Goal: Information Seeking & Learning: Learn about a topic

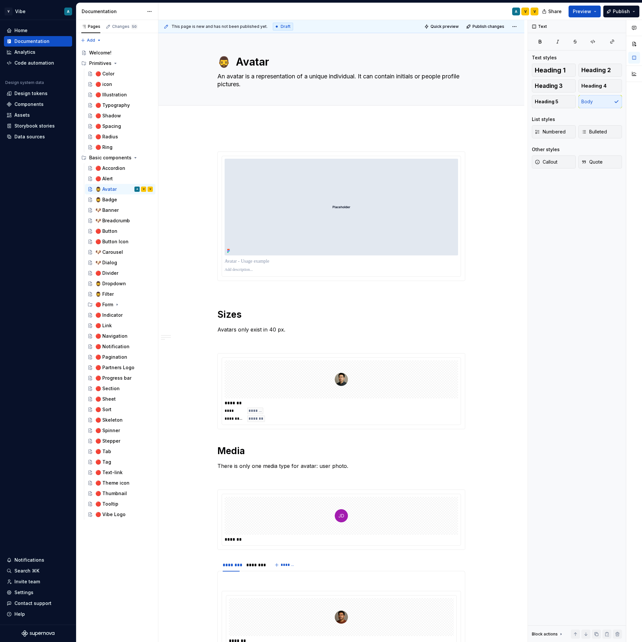
scroll to position [803, 0]
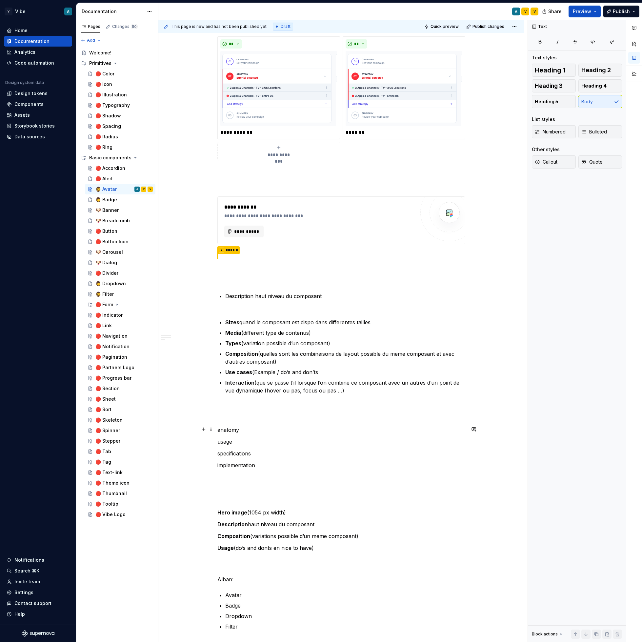
click at [305, 426] on p "anatomy" at bounding box center [341, 430] width 248 height 8
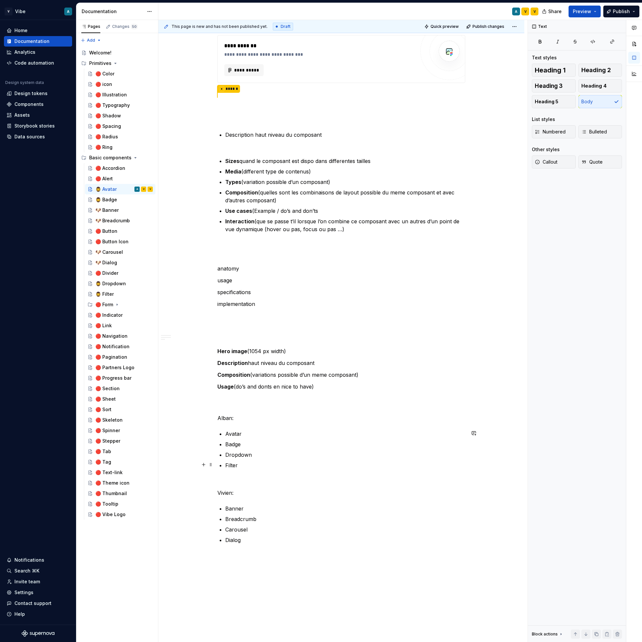
scroll to position [970, 0]
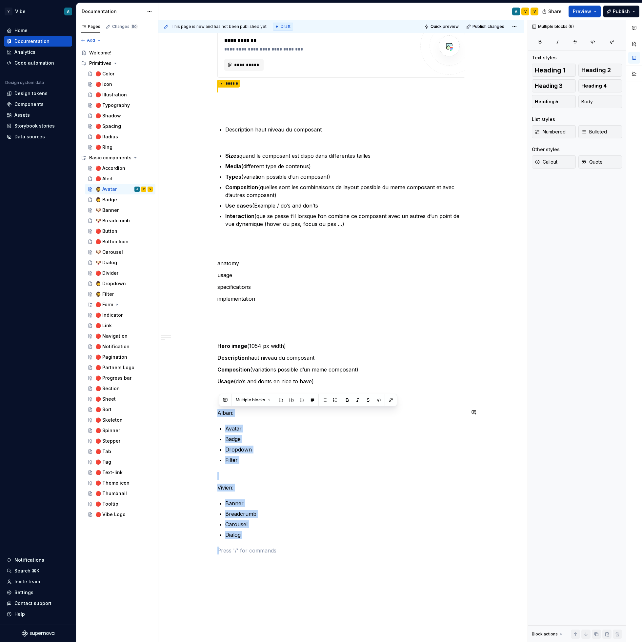
drag, startPoint x: 265, startPoint y: 540, endPoint x: 209, endPoint y: 407, distance: 144.2
copy div "[PERSON_NAME]: Avatar Badge Dropdown Filter Vivien: Banner Breadcrumb Carousel …"
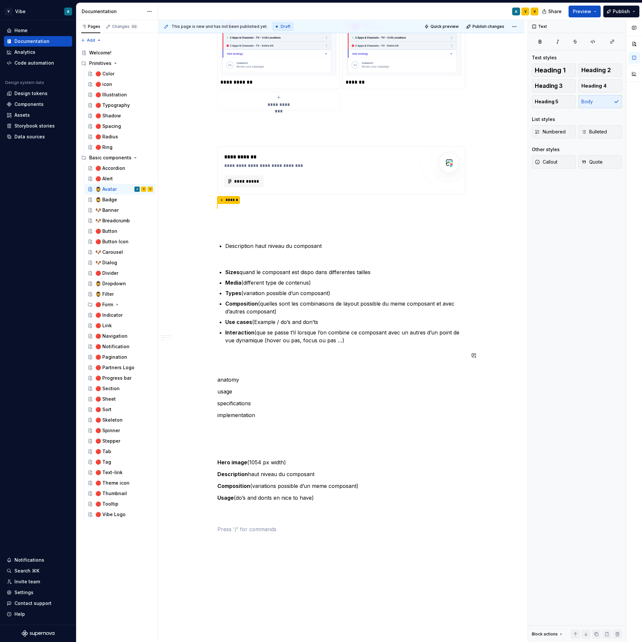
scroll to position [818, 0]
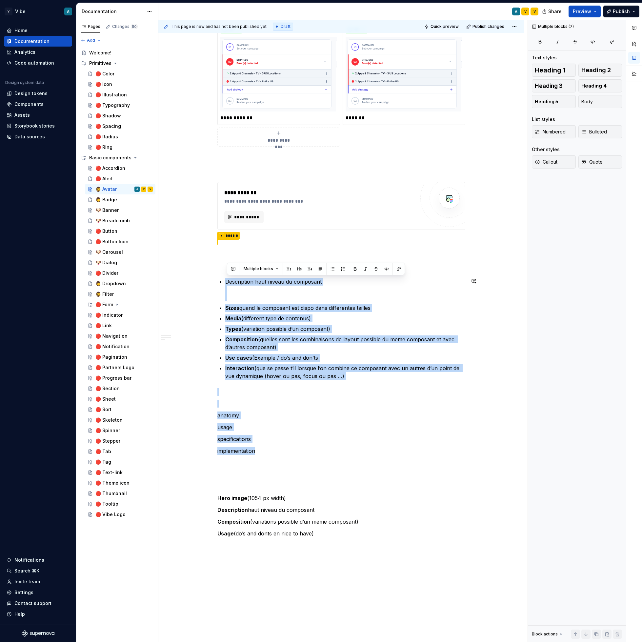
drag, startPoint x: 276, startPoint y: 448, endPoint x: 215, endPoint y: 275, distance: 184.0
click at [215, 275] on div "**********" at bounding box center [341, 65] width 366 height 1526
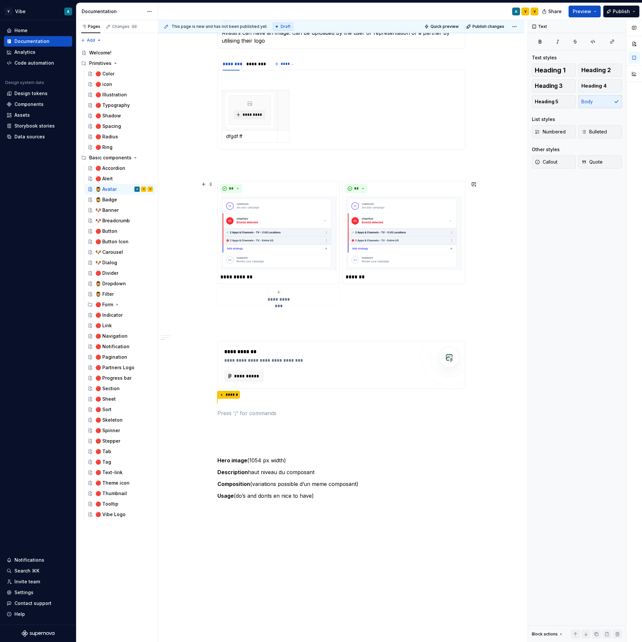
scroll to position [694, 0]
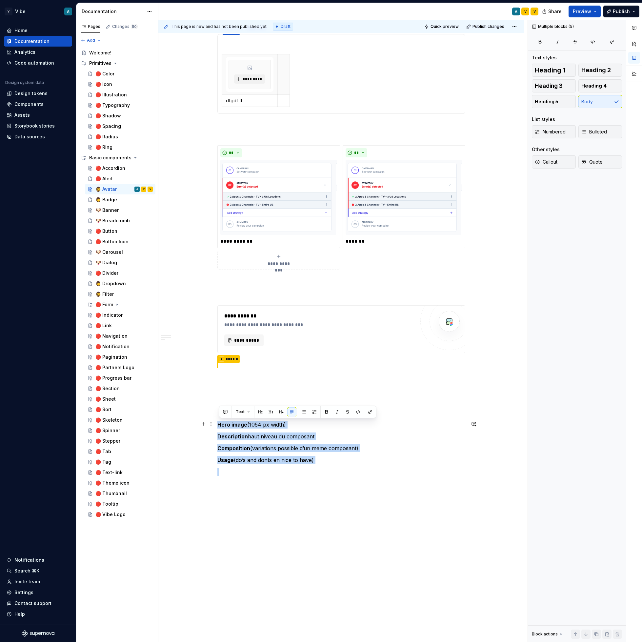
drag, startPoint x: 317, startPoint y: 465, endPoint x: 217, endPoint y: 425, distance: 107.5
click at [217, 425] on div "**********" at bounding box center [341, 89] width 366 height 1329
copy div "Hero image (1054 px width) Description haut niveau du composant Composition (va…"
click at [342, 493] on p at bounding box center [341, 491] width 248 height 8
drag, startPoint x: 339, startPoint y: 489, endPoint x: 219, endPoint y: 422, distance: 137.2
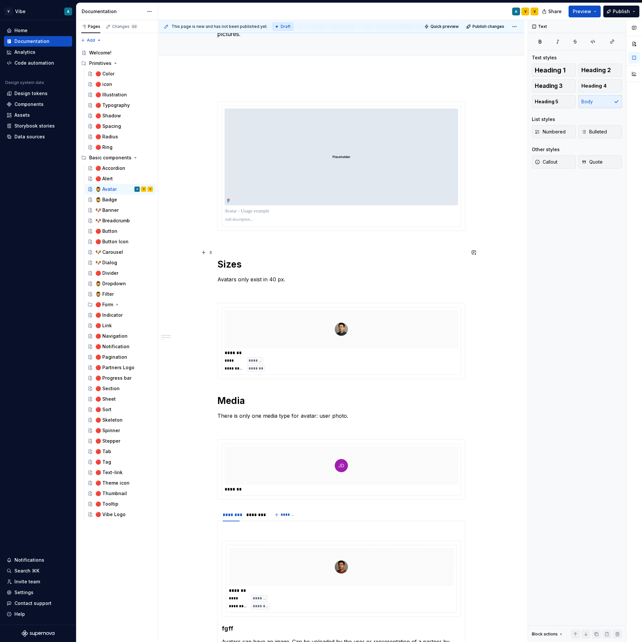
scroll to position [0, 0]
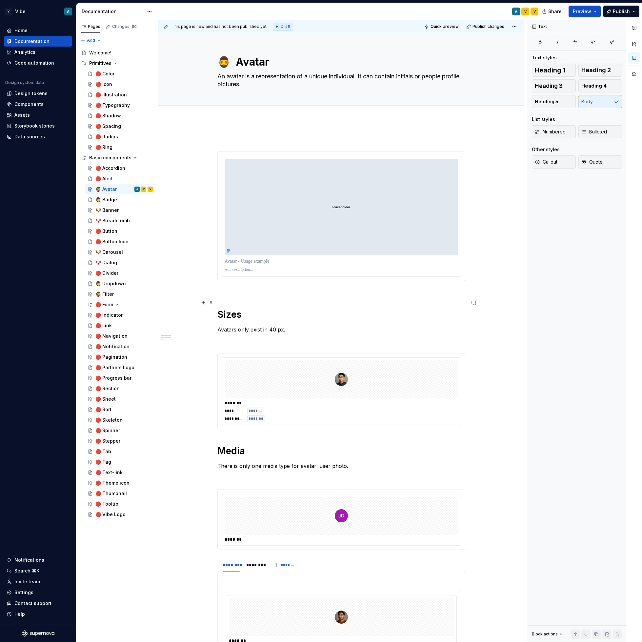
click at [231, 317] on h1 "Sizes" at bounding box center [341, 309] width 248 height 24
type textarea "*"
click at [221, 320] on h1 "Sizes" at bounding box center [341, 309] width 248 height 24
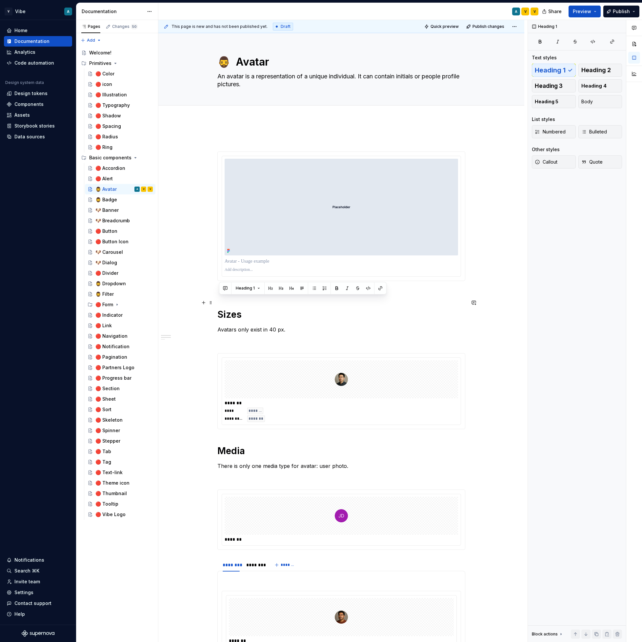
click at [221, 320] on h1 "Sizes" at bounding box center [341, 309] width 248 height 24
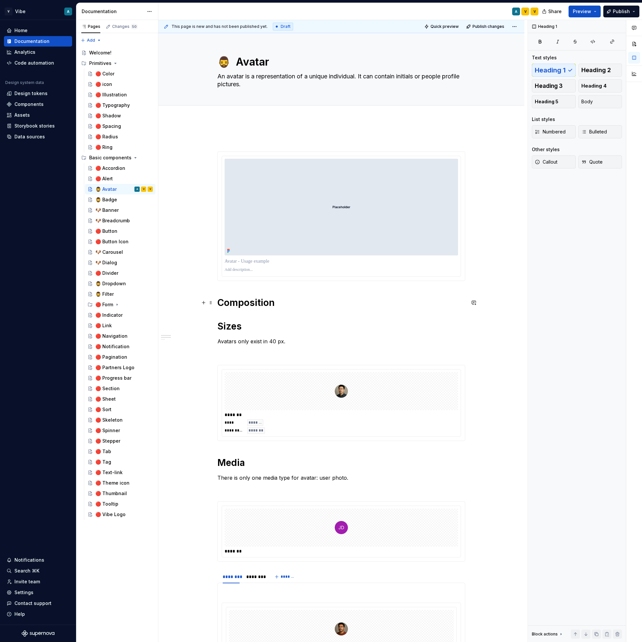
click at [232, 327] on h1 "Composition Sizes" at bounding box center [341, 314] width 248 height 35
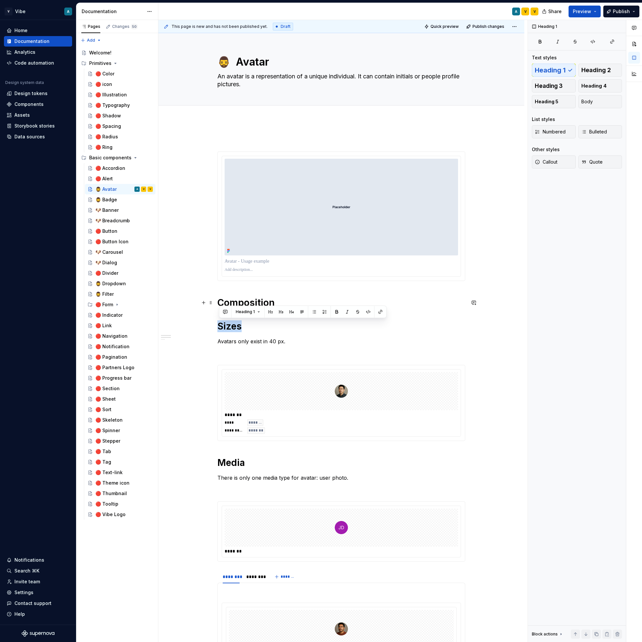
click at [232, 327] on h1 "Composition Sizes" at bounding box center [341, 314] width 248 height 35
click at [258, 313] on button "Heading 1" at bounding box center [248, 311] width 30 height 9
click at [271, 368] on div "Heading 3" at bounding box center [263, 368] width 24 height 7
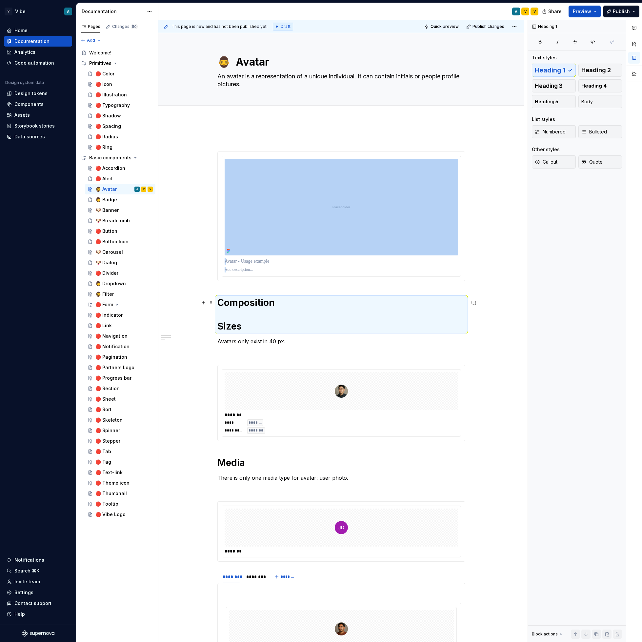
click at [226, 305] on h1 "Composition Sizes" at bounding box center [341, 314] width 248 height 35
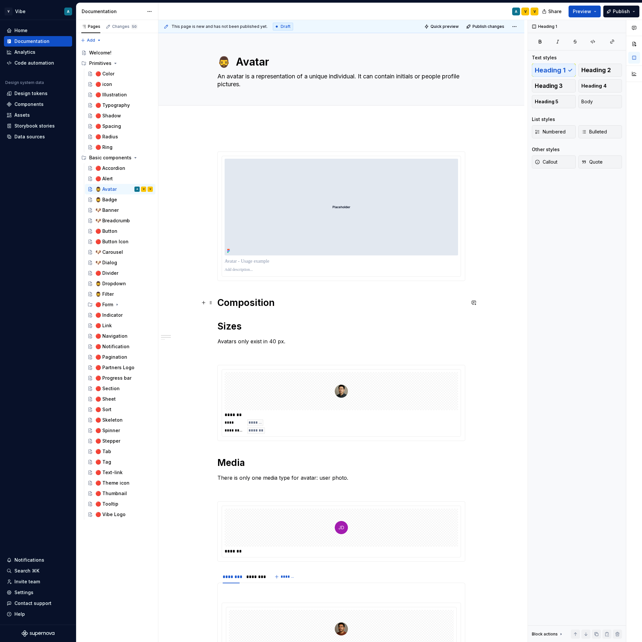
click at [228, 312] on h1 "Composition Sizes" at bounding box center [341, 314] width 248 height 35
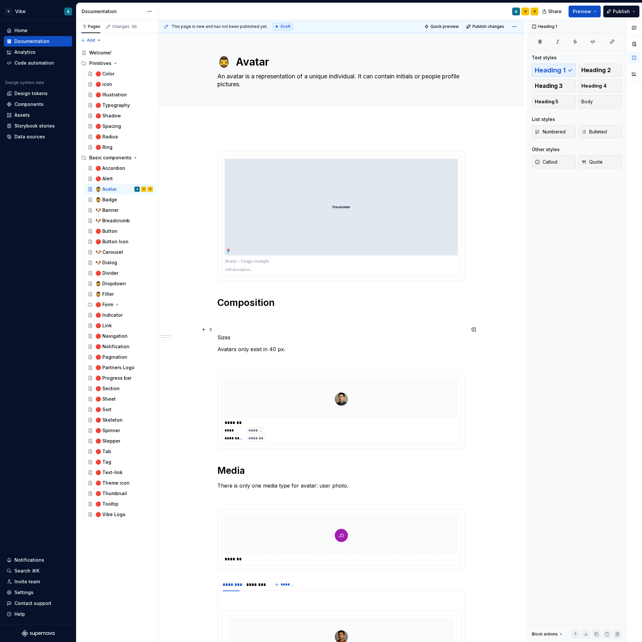
click at [225, 335] on p "Sizes" at bounding box center [341, 333] width 248 height 16
click at [252, 316] on span "Heading 1" at bounding box center [245, 317] width 19 height 5
click at [265, 372] on div "Heading 3" at bounding box center [263, 373] width 24 height 7
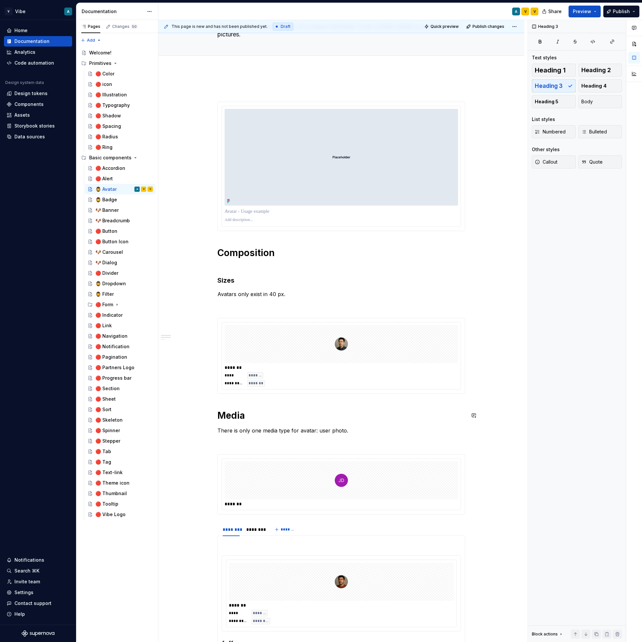
scroll to position [58, 0]
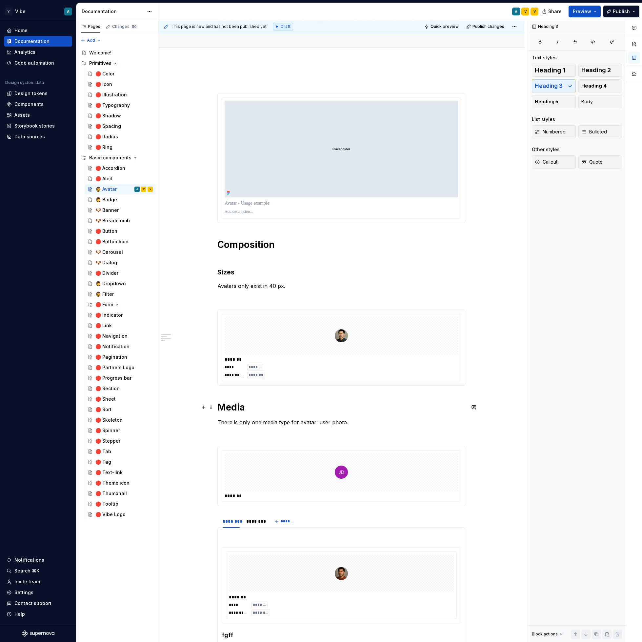
click at [228, 410] on h1 "Media" at bounding box center [341, 407] width 248 height 12
click at [257, 393] on button "Heading 1" at bounding box center [248, 392] width 30 height 9
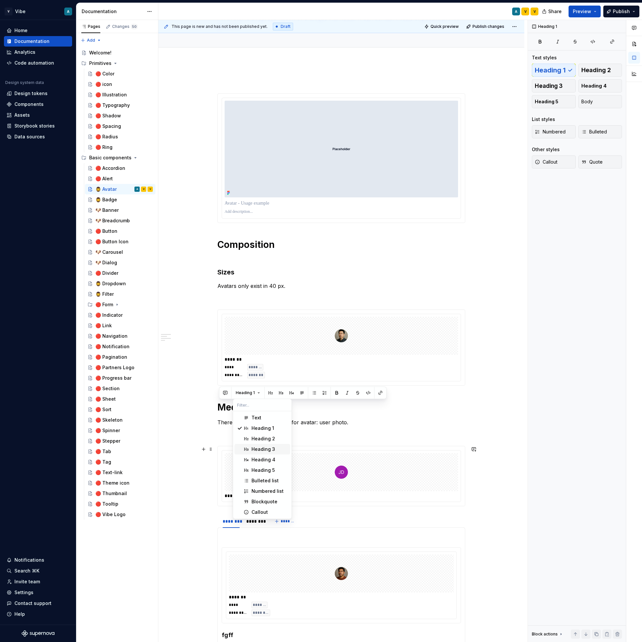
click at [274, 449] on div "Heading 3" at bounding box center [269, 449] width 36 height 7
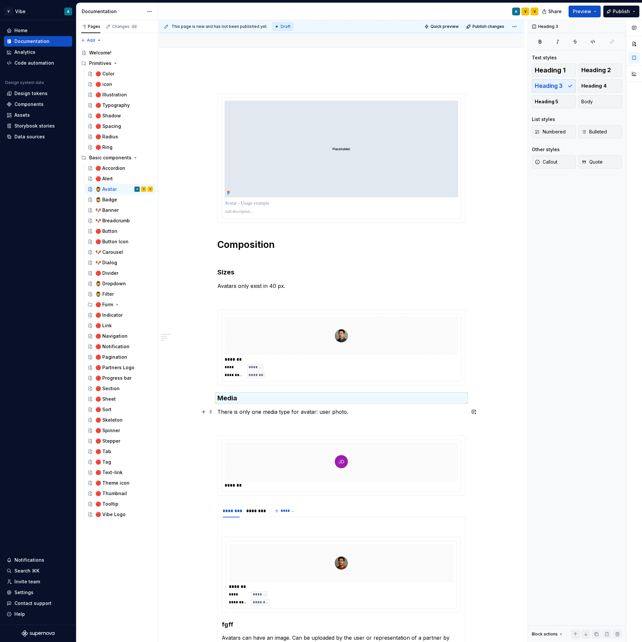
click at [256, 413] on p "There is only one media type for avatar: user photo." at bounding box center [341, 412] width 248 height 8
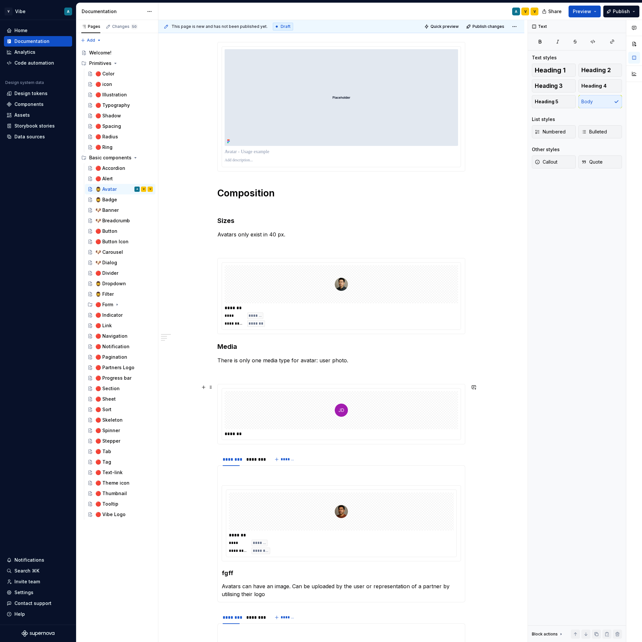
scroll to position [109, 0]
click at [240, 376] on div "**********" at bounding box center [341, 546] width 248 height 1038
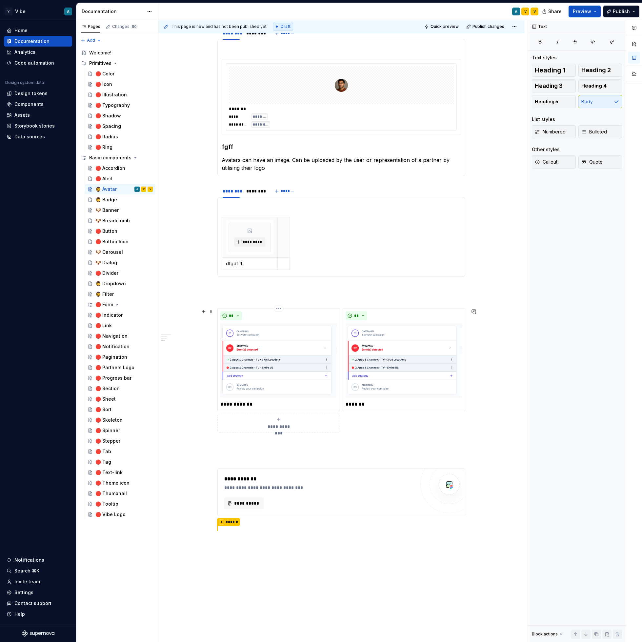
scroll to position [539, 0]
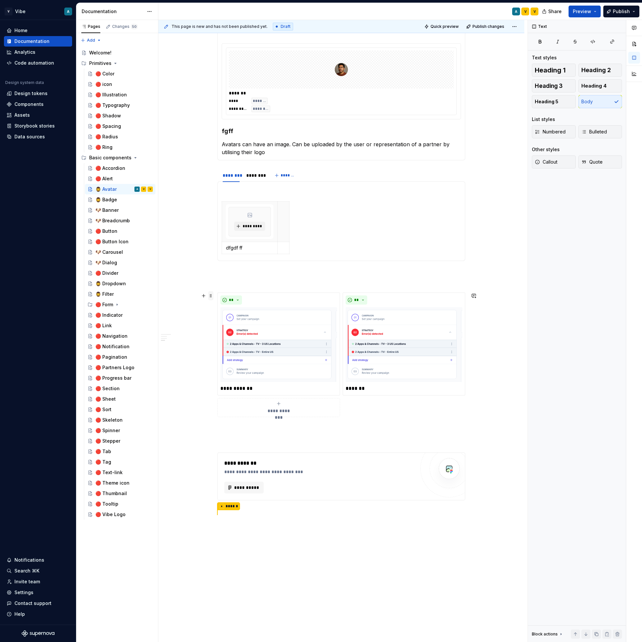
click at [213, 297] on span at bounding box center [210, 295] width 5 height 9
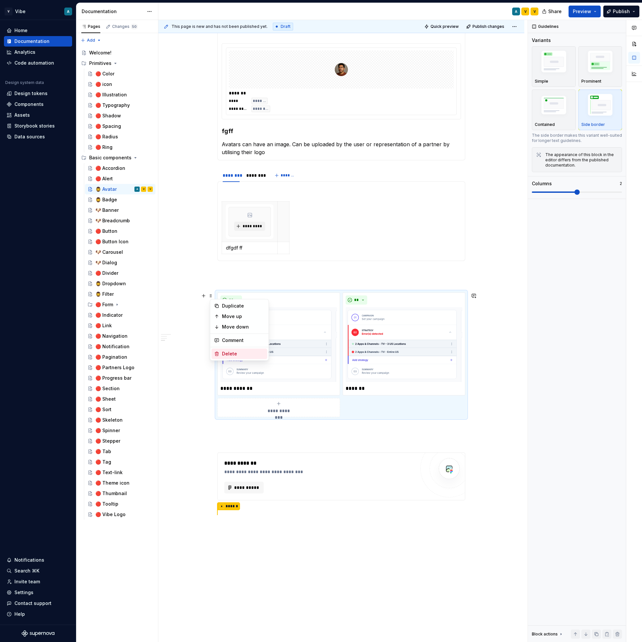
click at [237, 352] on div "Delete" at bounding box center [243, 353] width 43 height 7
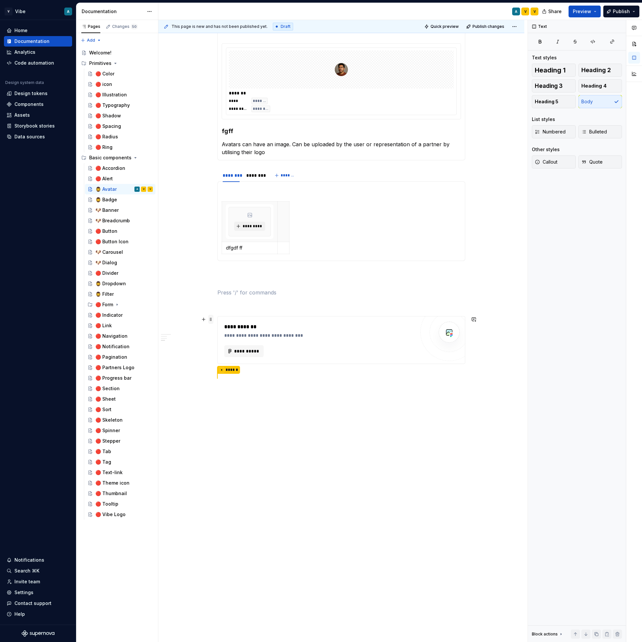
click at [210, 322] on span at bounding box center [210, 319] width 5 height 9
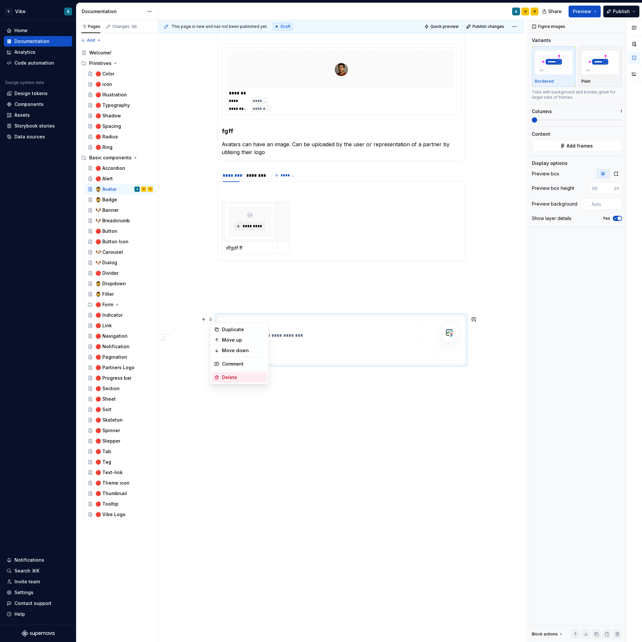
click at [230, 379] on div "Delete" at bounding box center [243, 377] width 43 height 7
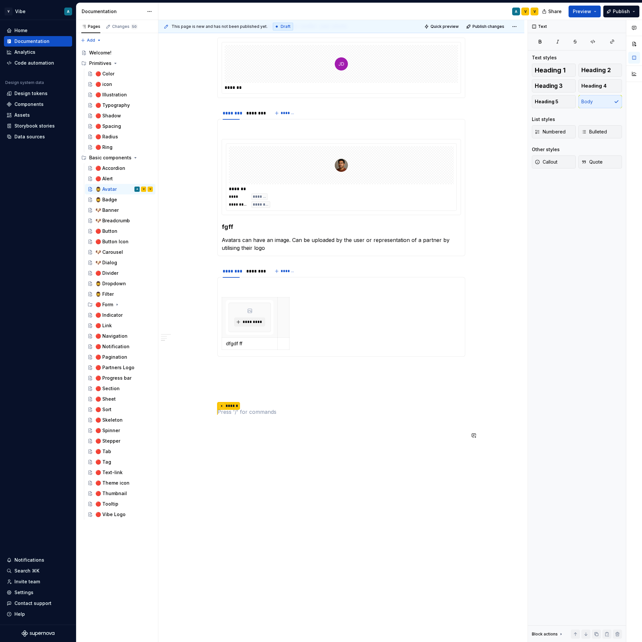
scroll to position [432, 0]
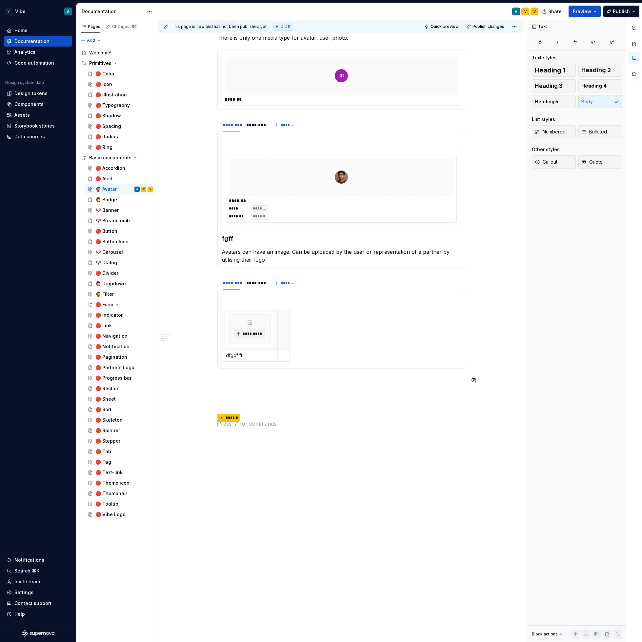
click at [232, 374] on div "**********" at bounding box center [341, 119] width 248 height 831
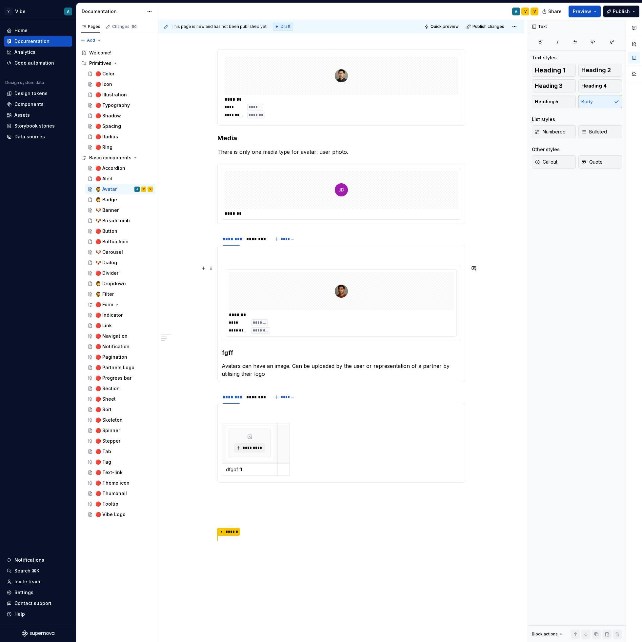
scroll to position [314, 0]
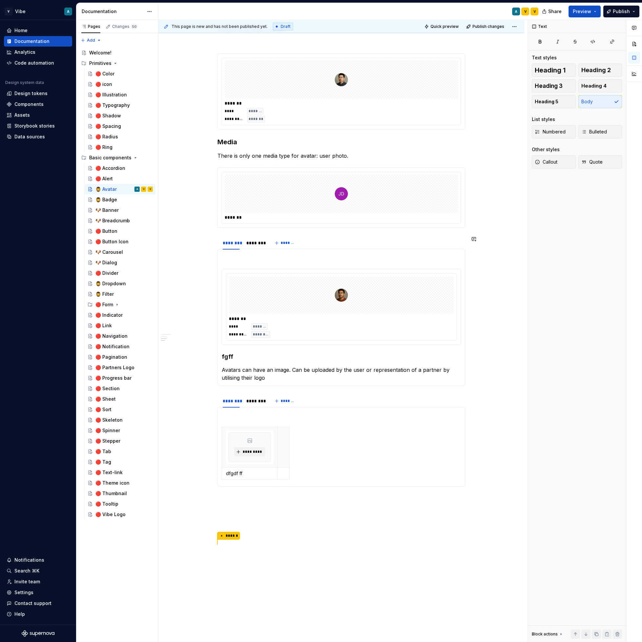
click at [229, 232] on div "**********" at bounding box center [341, 237] width 248 height 831
click at [229, 237] on section "**********" at bounding box center [341, 311] width 248 height 150
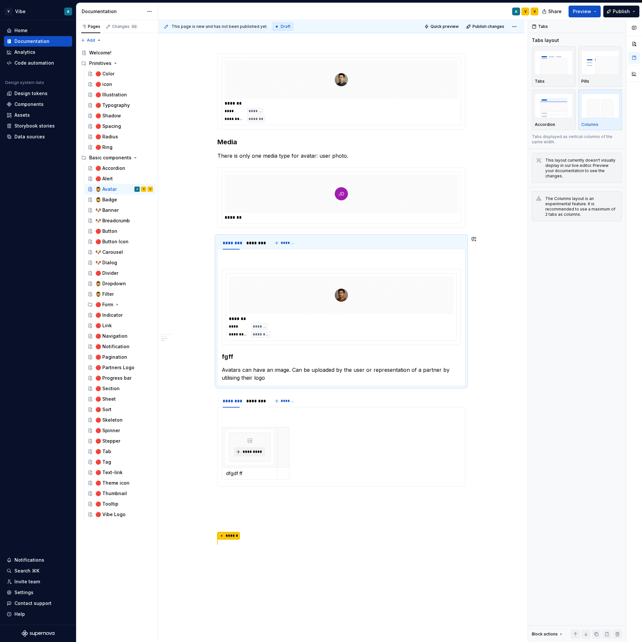
click at [227, 232] on div "**********" at bounding box center [341, 237] width 248 height 831
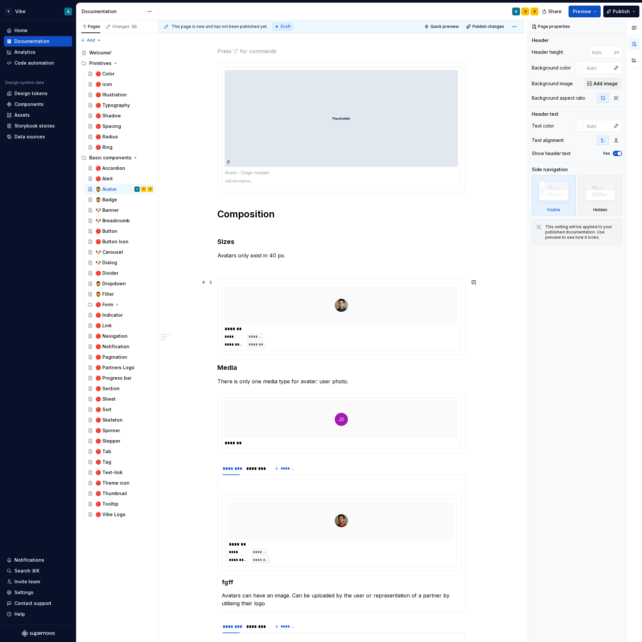
scroll to position [116, 0]
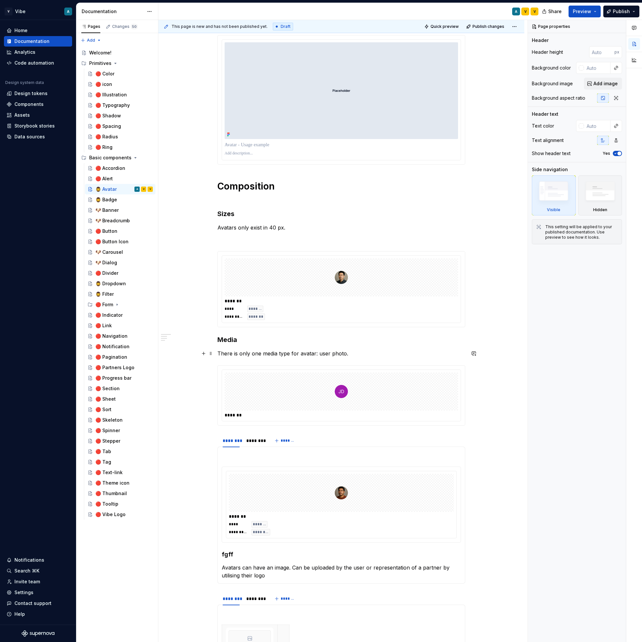
click at [226, 352] on p "There is only one media type for avatar: user photo." at bounding box center [341, 353] width 248 height 8
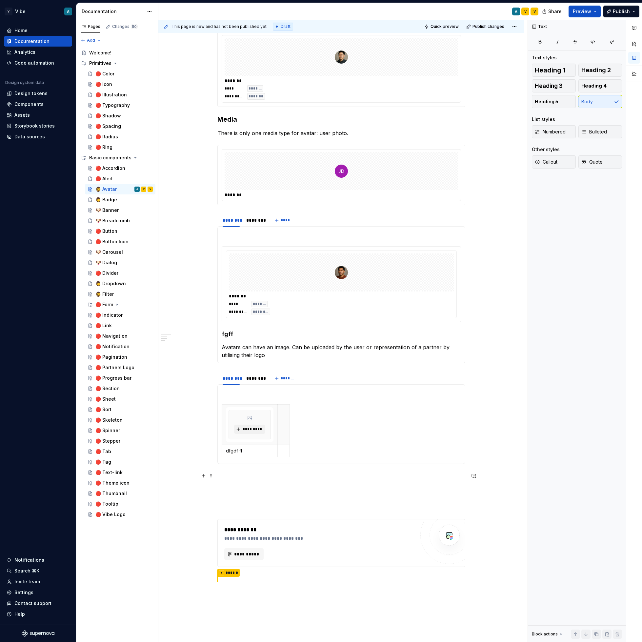
scroll to position [371, 0]
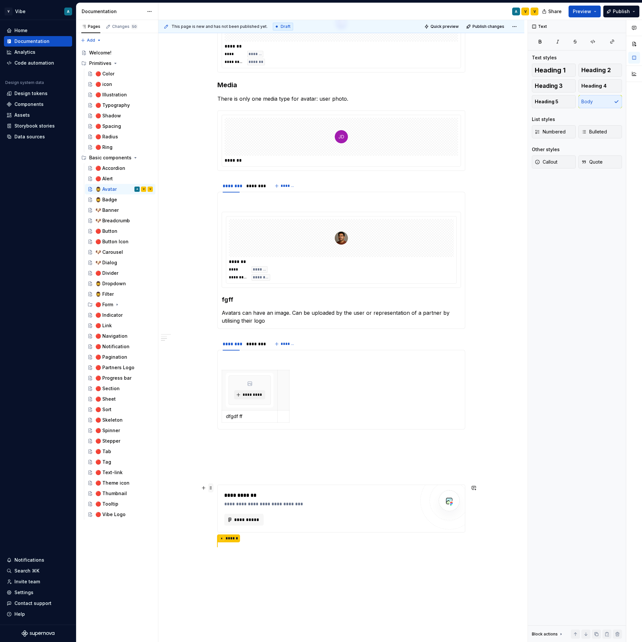
click at [211, 489] on span at bounding box center [210, 487] width 5 height 9
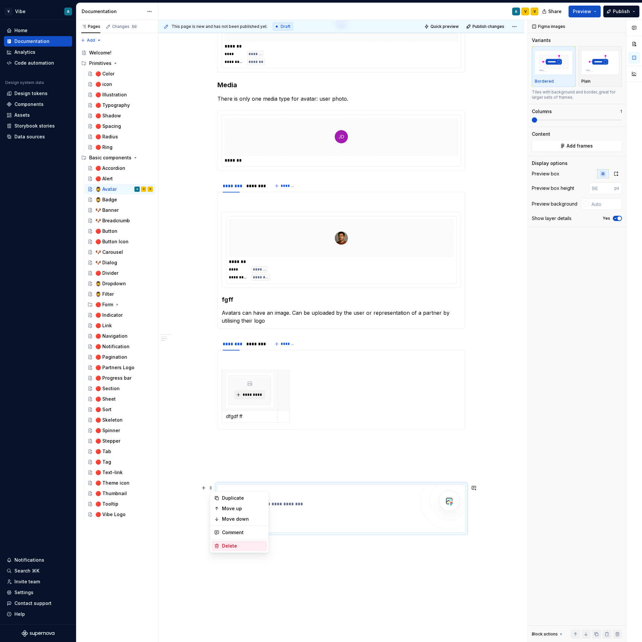
click at [233, 541] on div "Delete" at bounding box center [239, 545] width 56 height 10
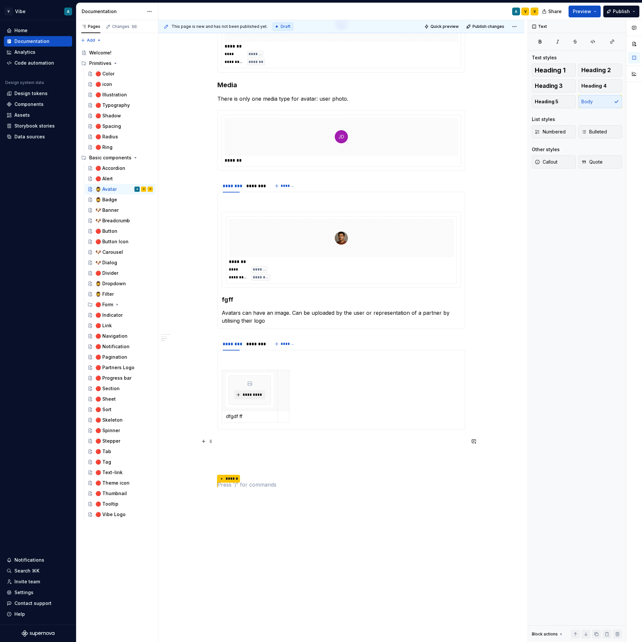
click at [246, 448] on p at bounding box center [341, 445] width 248 height 16
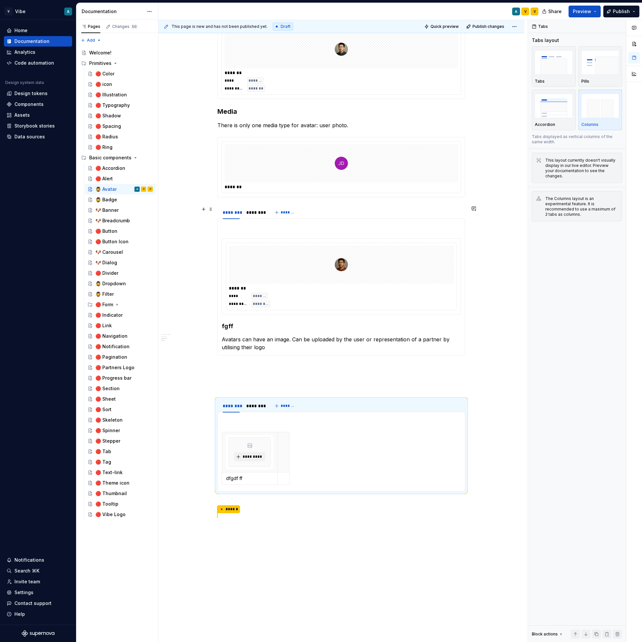
scroll to position [340, 0]
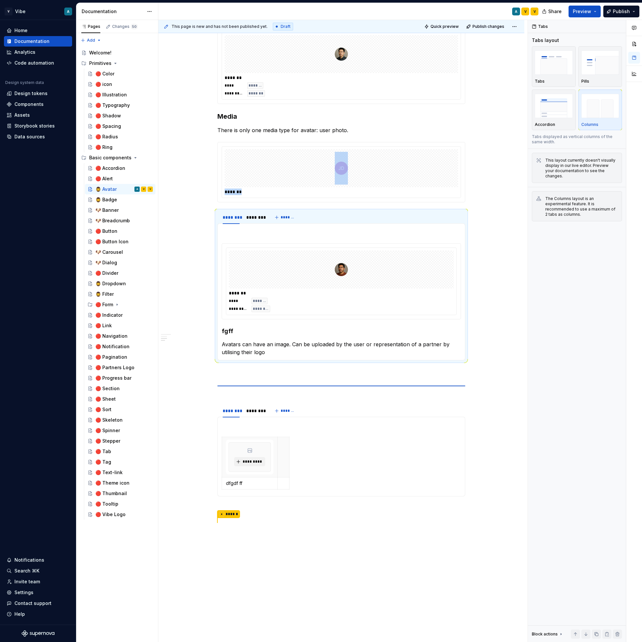
drag, startPoint x: 212, startPoint y: 214, endPoint x: 234, endPoint y: 384, distance: 172.1
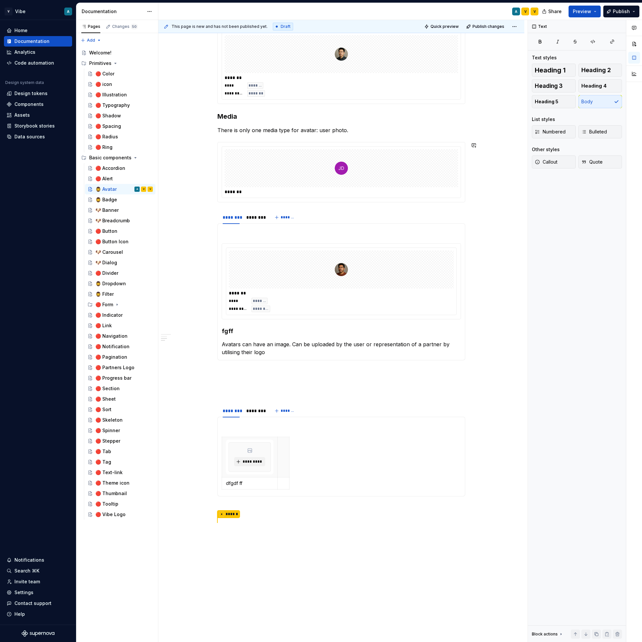
click at [225, 206] on div "**********" at bounding box center [341, 213] width 248 height 834
click at [220, 206] on div "**********" at bounding box center [341, 213] width 248 height 834
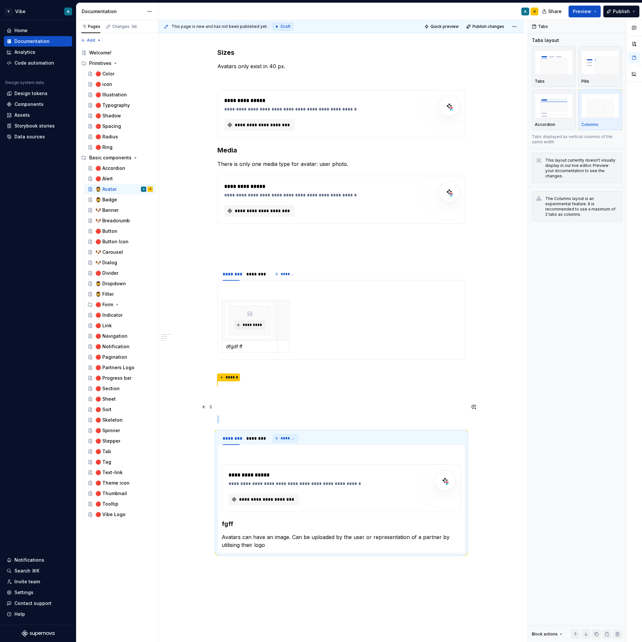
scroll to position [256, 0]
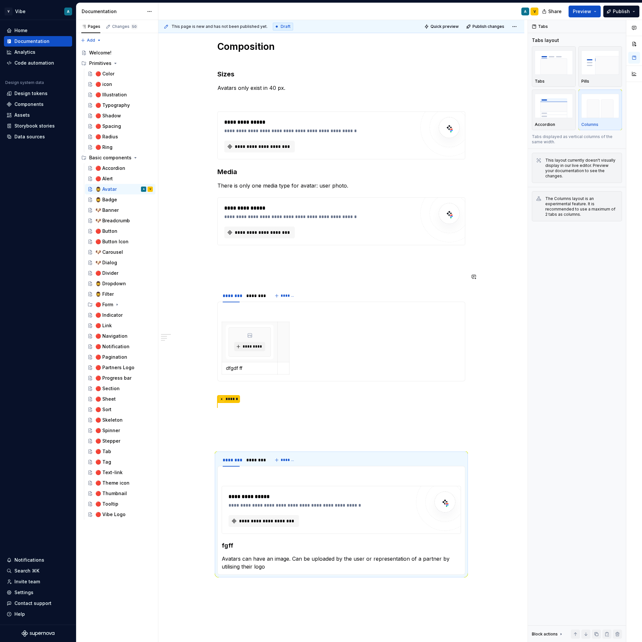
click at [257, 273] on p at bounding box center [341, 277] width 248 height 8
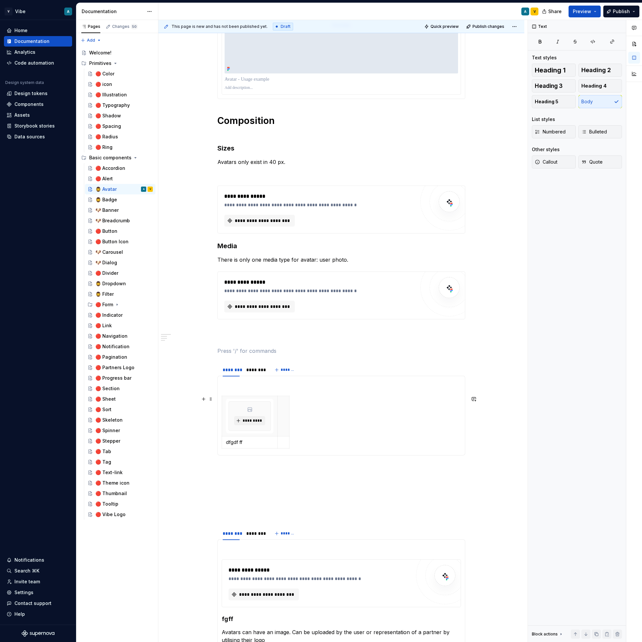
scroll to position [186, 0]
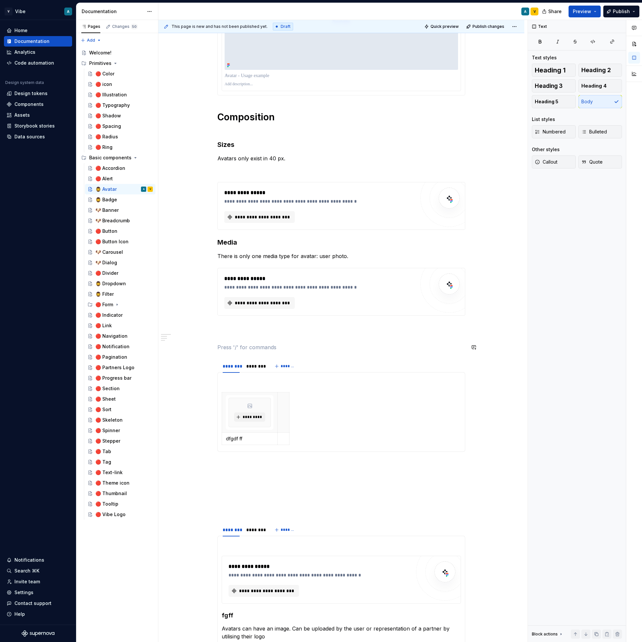
click at [249, 341] on div "**********" at bounding box center [341, 334] width 248 height 769
click at [241, 343] on p at bounding box center [341, 347] width 248 height 8
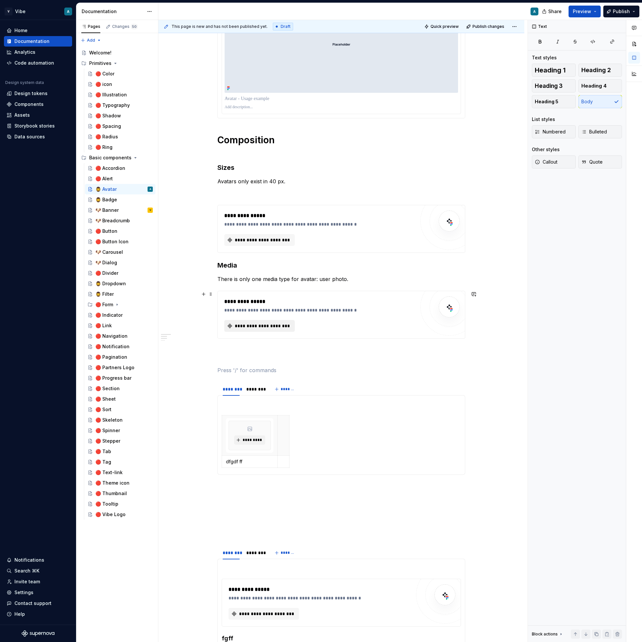
scroll to position [155, 0]
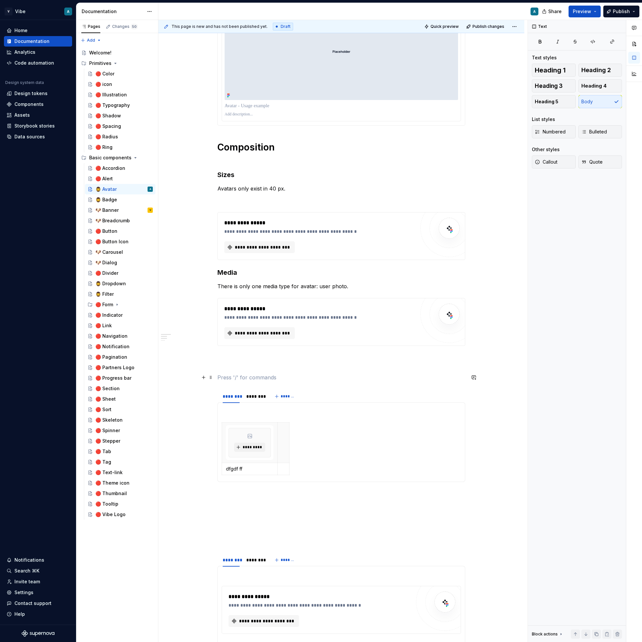
click at [250, 381] on p at bounding box center [341, 377] width 248 height 8
click at [271, 366] on p at bounding box center [341, 362] width 248 height 16
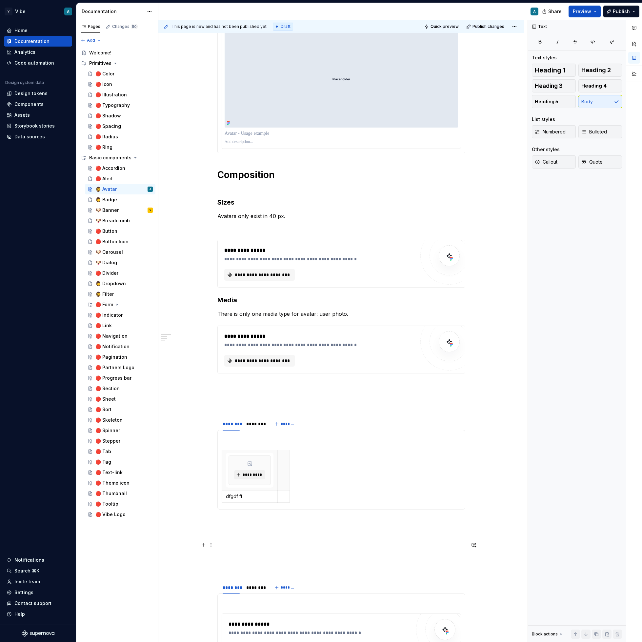
scroll to position [136, 0]
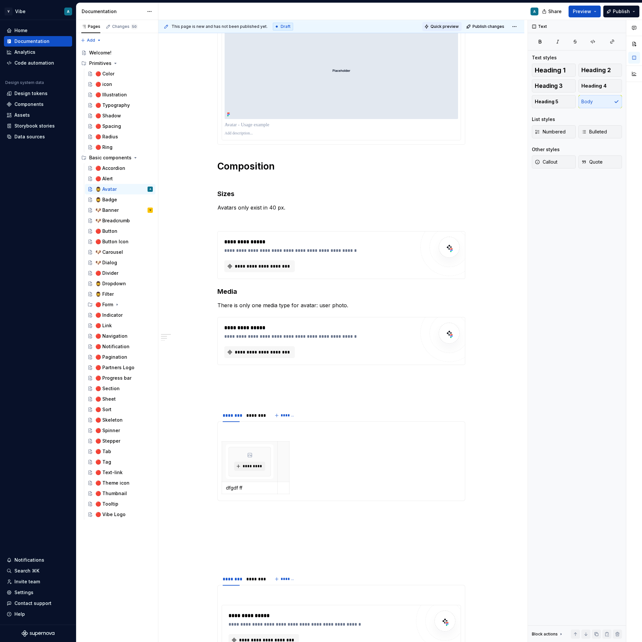
click at [449, 27] on span "Quick preview" at bounding box center [444, 26] width 28 height 5
click at [614, 623] on span "Open page" at bounding box center [607, 625] width 22 height 5
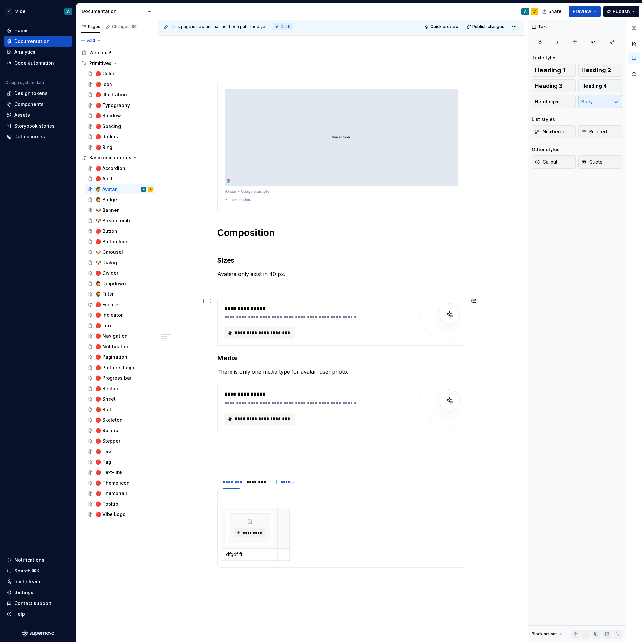
scroll to position [57, 0]
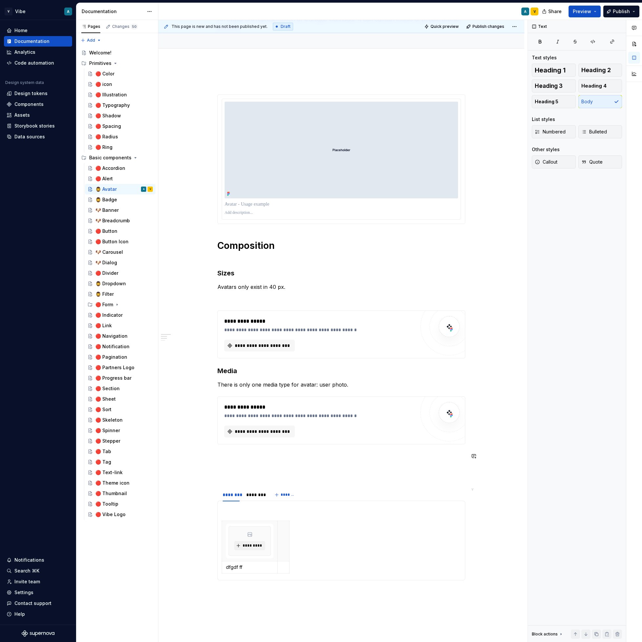
click at [264, 468] on div "**********" at bounding box center [341, 463] width 248 height 769
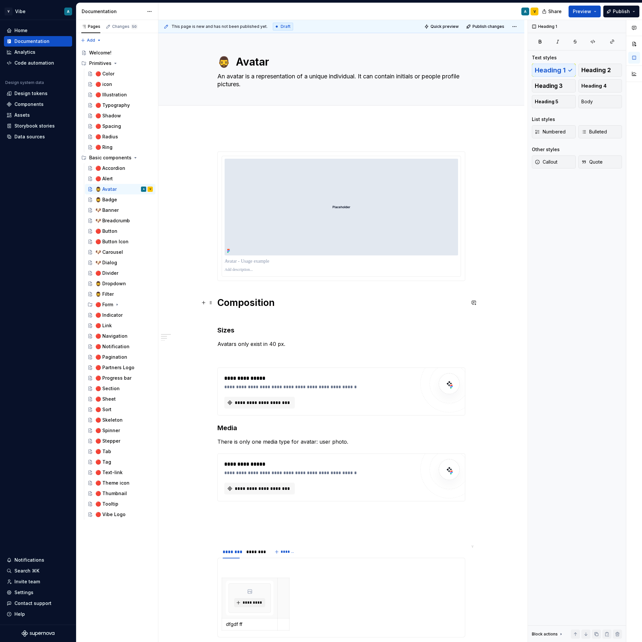
click at [225, 316] on h1 "Composition" at bounding box center [341, 309] width 248 height 24
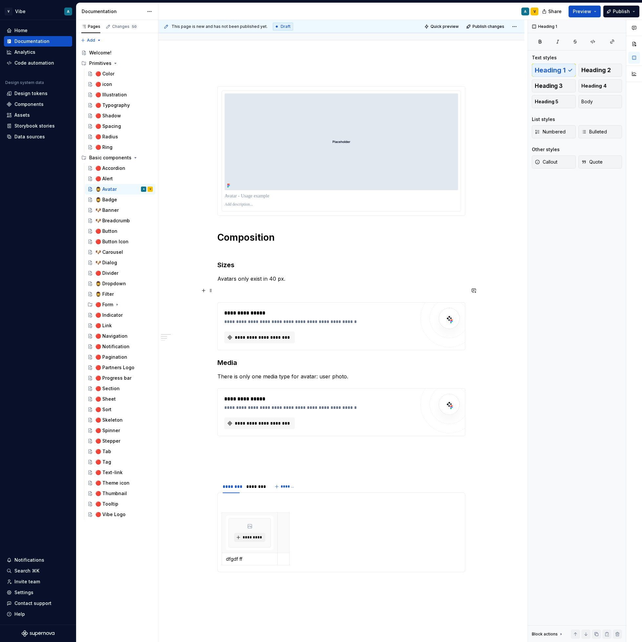
scroll to position [74, 0]
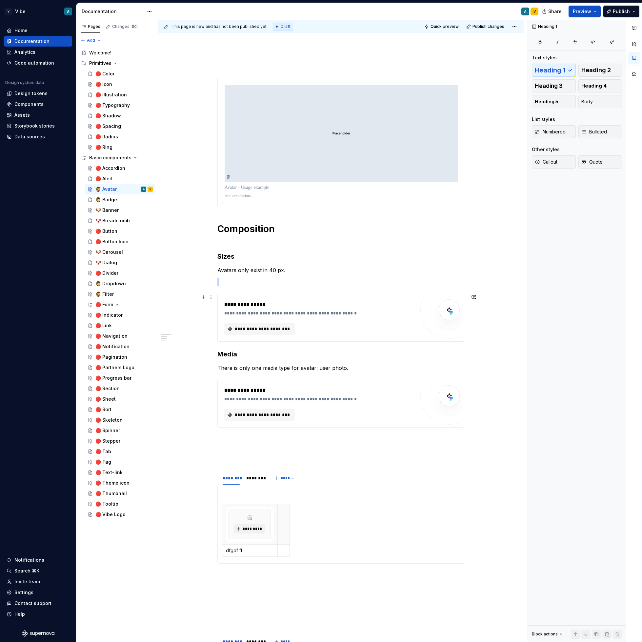
click at [220, 302] on div "**********" at bounding box center [341, 317] width 247 height 47
click at [233, 364] on p "There is only one media type for avatar: user photo." at bounding box center [341, 368] width 248 height 8
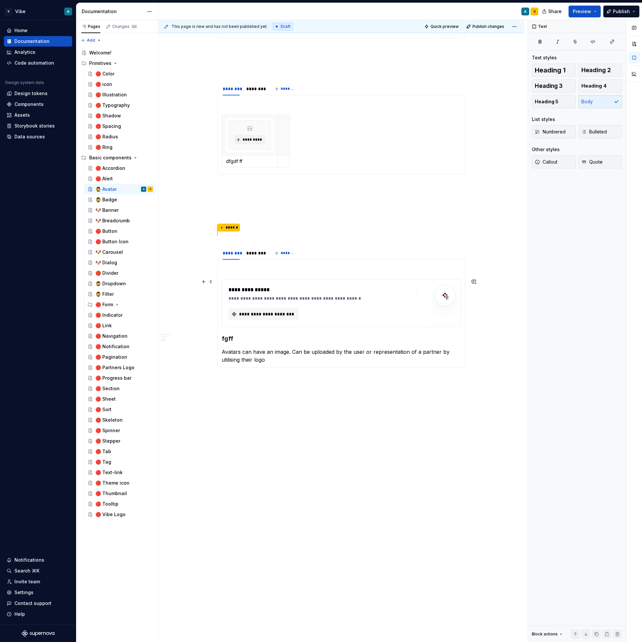
scroll to position [379, 0]
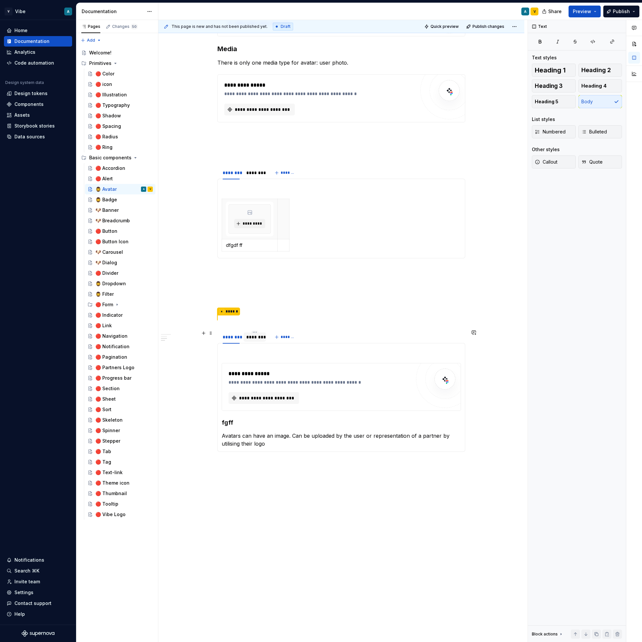
click at [257, 339] on div "********" at bounding box center [254, 337] width 17 height 7
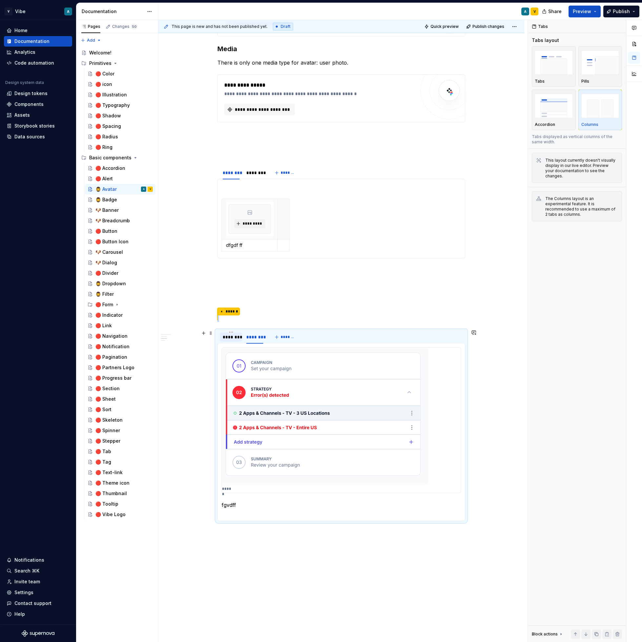
click at [233, 338] on div "********" at bounding box center [231, 337] width 17 height 7
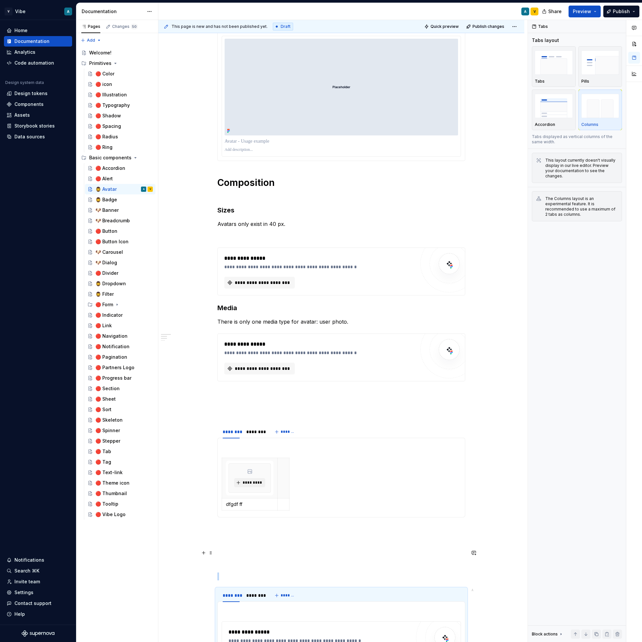
scroll to position [118, 0]
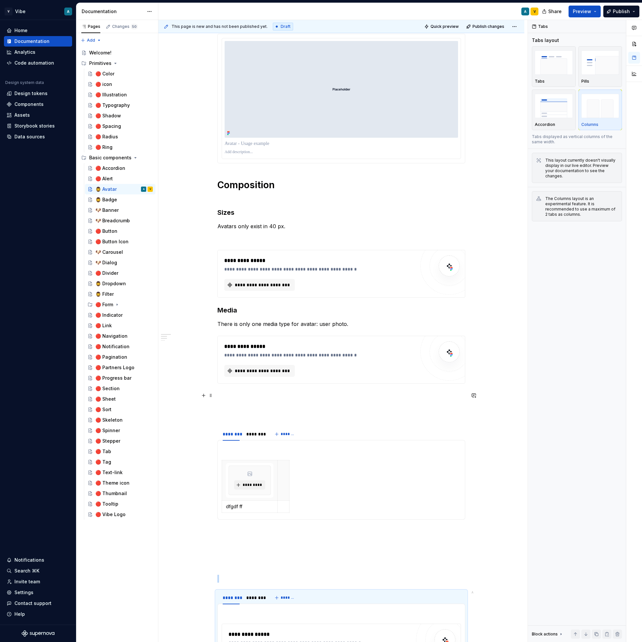
click at [263, 400] on p at bounding box center [341, 399] width 248 height 16
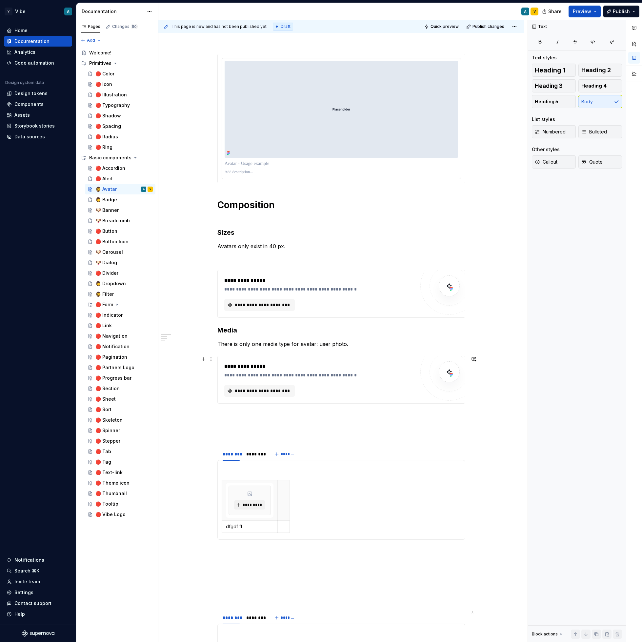
scroll to position [116, 0]
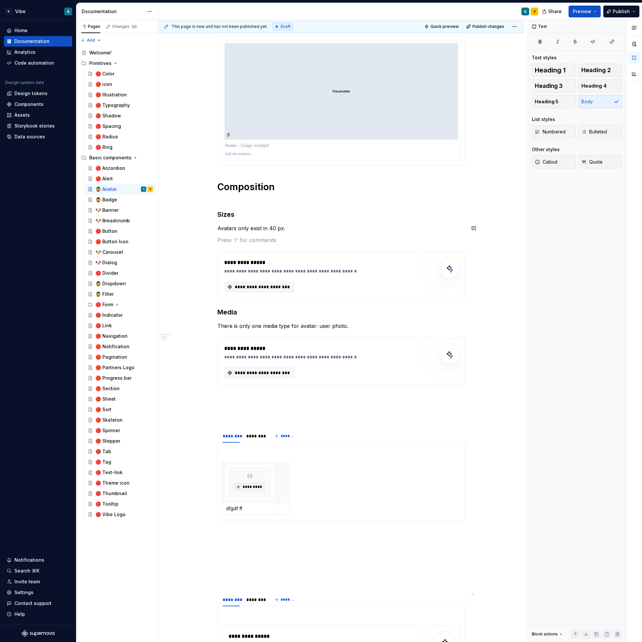
click at [242, 235] on div "**********" at bounding box center [341, 404] width 248 height 769
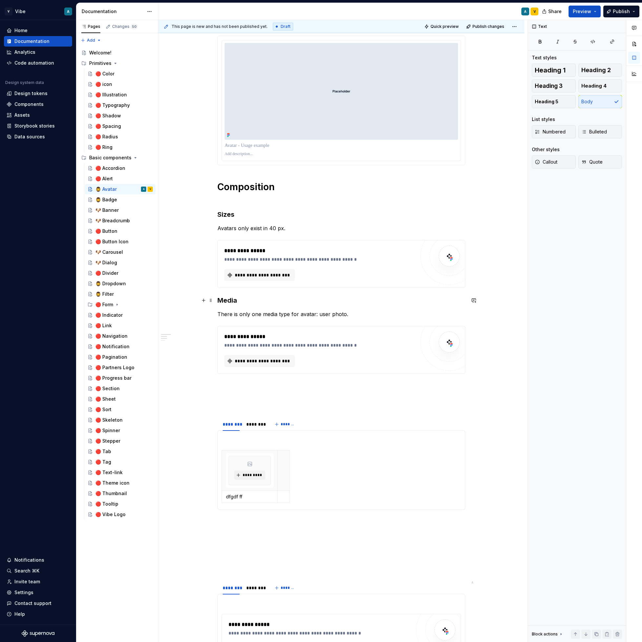
click at [222, 301] on h3 "Media" at bounding box center [341, 300] width 248 height 9
click at [219, 301] on h3 "Media" at bounding box center [341, 300] width 248 height 9
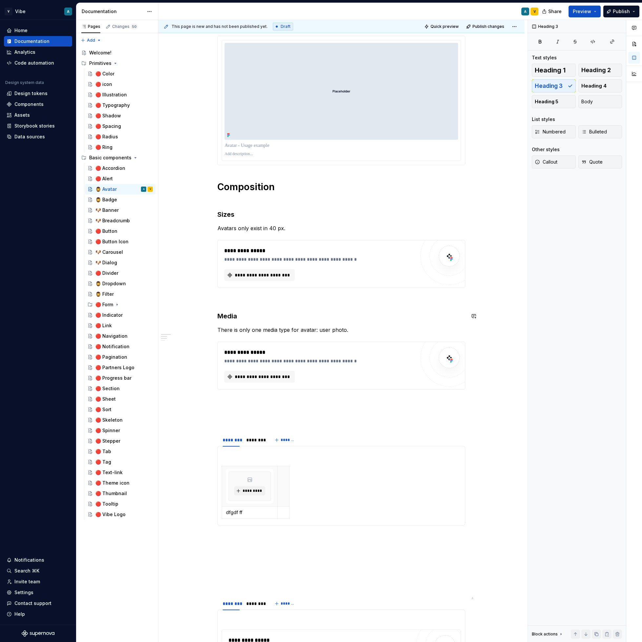
click at [234, 305] on div "**********" at bounding box center [341, 406] width 248 height 773
click at [318, 330] on p "There is only one media type for avatar: user photo." at bounding box center [341, 330] width 248 height 8
click at [264, 274] on span "**********" at bounding box center [262, 275] width 57 height 7
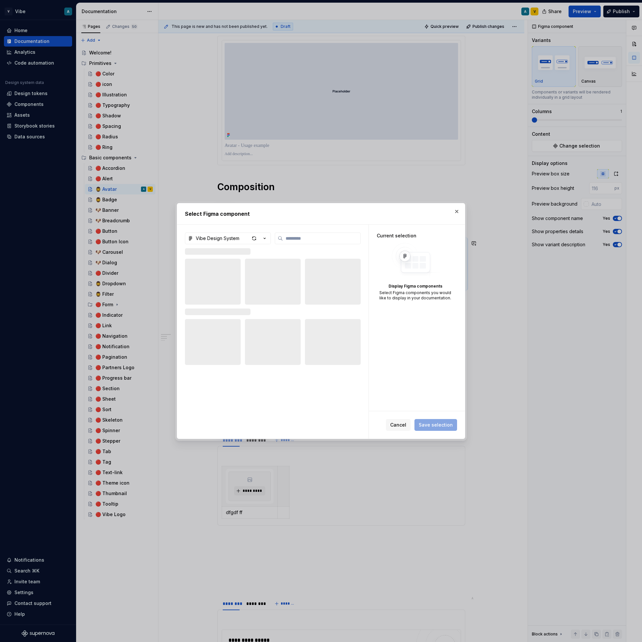
type textarea "*"
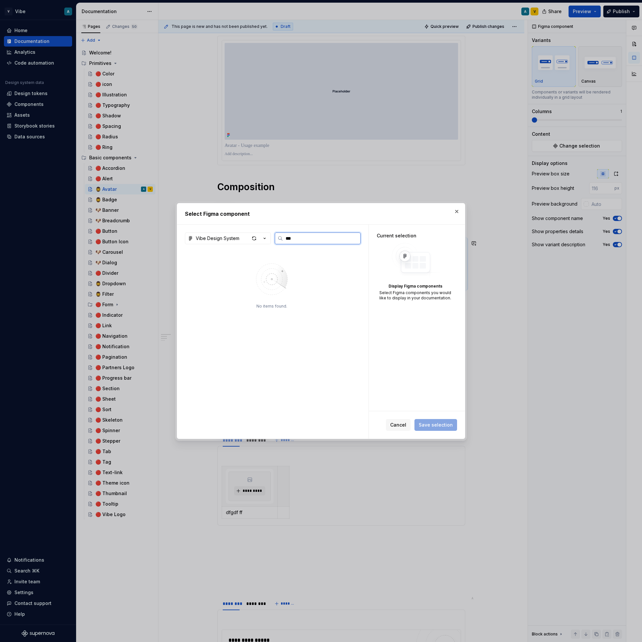
type input "***"
click at [215, 281] on img at bounding box center [212, 278] width 13 height 13
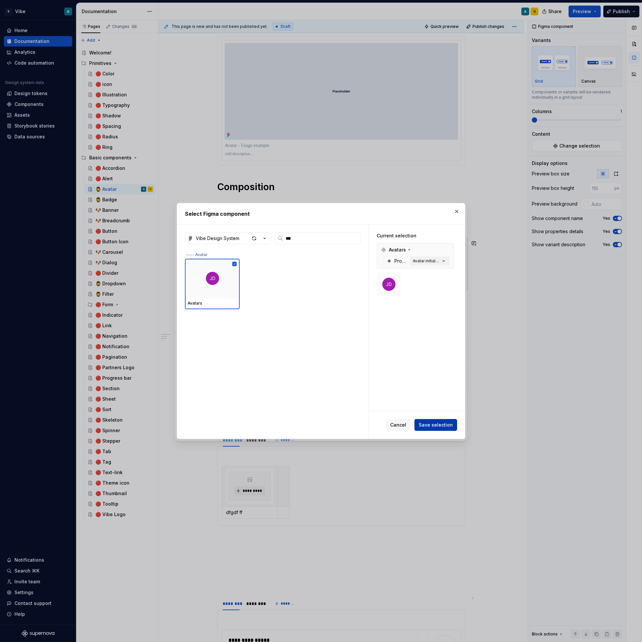
click at [432, 425] on span "Save selection" at bounding box center [436, 424] width 34 height 7
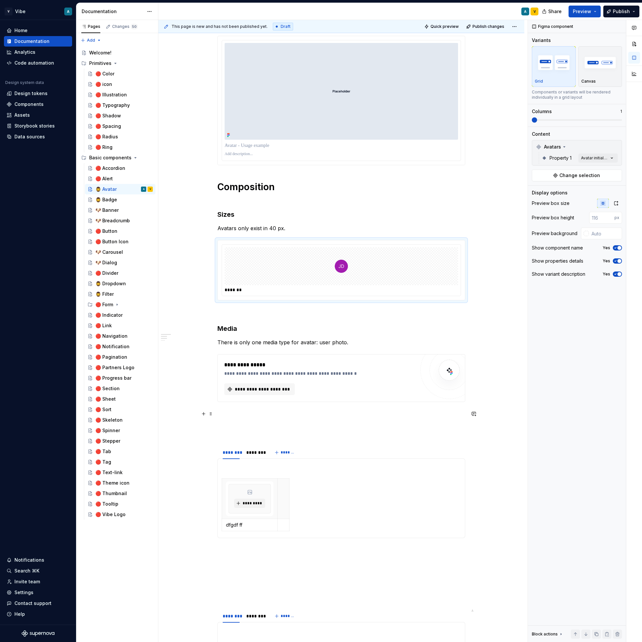
click at [267, 414] on p at bounding box center [341, 418] width 248 height 16
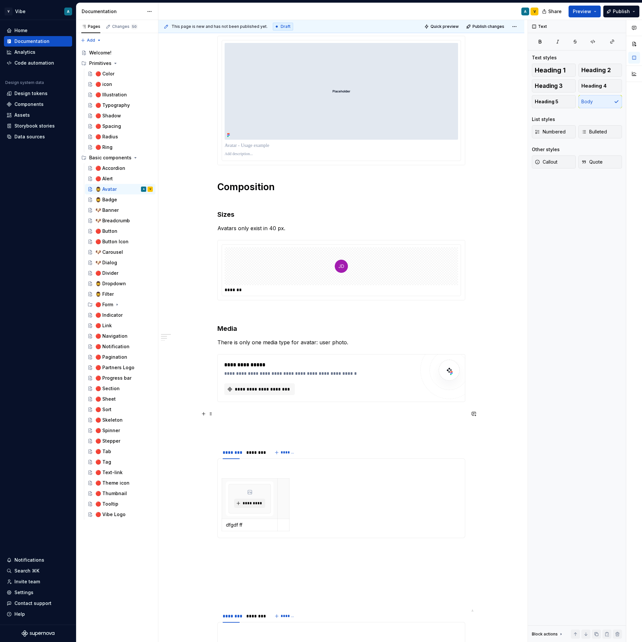
click at [242, 424] on p at bounding box center [341, 418] width 248 height 16
click at [235, 210] on h3 "Sizes" at bounding box center [341, 214] width 248 height 9
click at [245, 332] on h3 "Media" at bounding box center [341, 328] width 248 height 9
type textarea "*"
